Goal: Find contact information: Find contact information

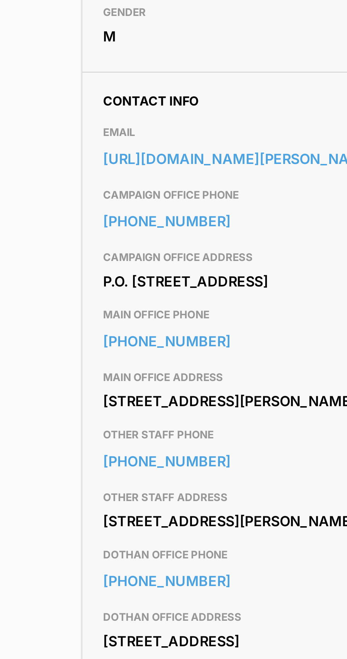
click at [106, 437] on link "[PHONE_NUMBER]" at bounding box center [211, 431] width 254 height 11
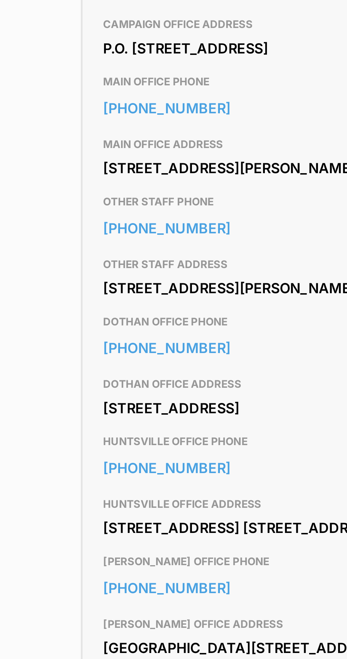
scroll to position [97, 0]
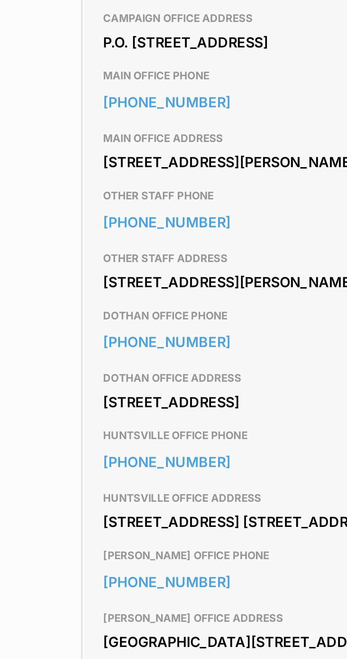
click at [111, 388] on link "[PHONE_NUMBER]" at bounding box center [211, 383] width 254 height 11
